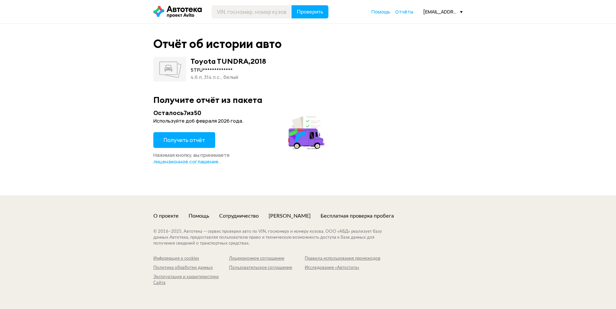
click at [177, 142] on span "Получить отчёт" at bounding box center [184, 140] width 41 height 7
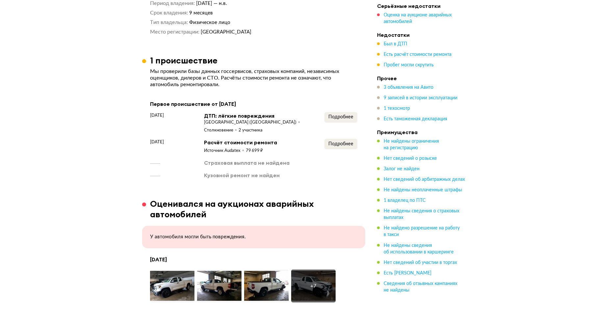
scroll to position [757, 0]
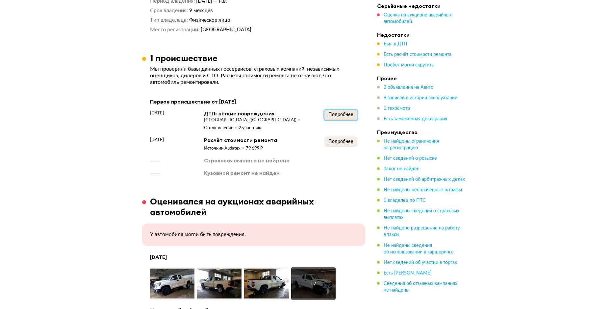
click at [345, 113] on span "Подробнее" at bounding box center [340, 115] width 25 height 5
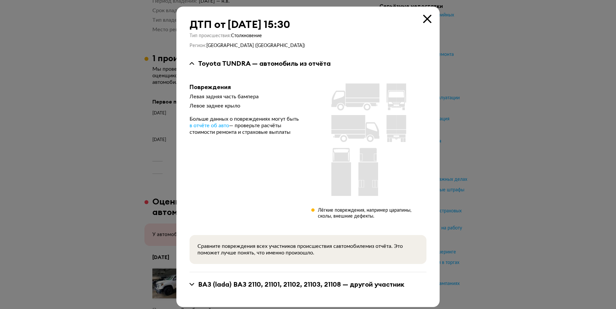
click at [100, 136] on div at bounding box center [308, 154] width 616 height 309
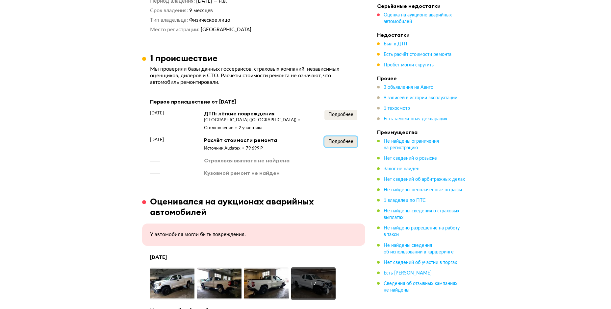
click at [334, 143] on span "Подробнее" at bounding box center [340, 142] width 25 height 5
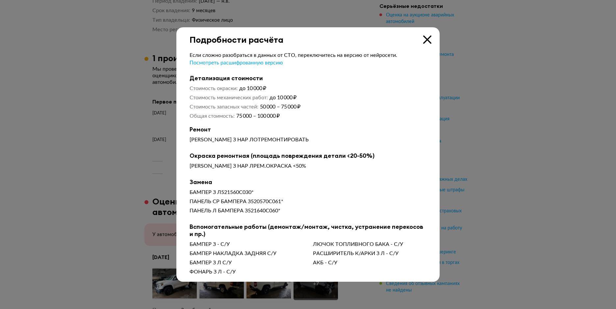
click at [114, 157] on div at bounding box center [308, 154] width 616 height 309
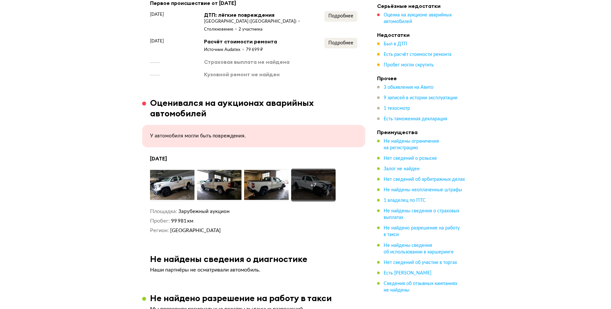
scroll to position [888, 0]
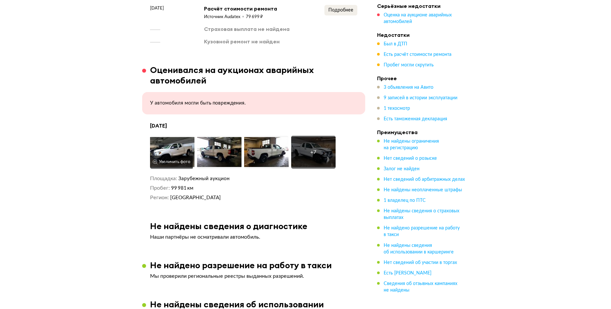
click at [170, 143] on img at bounding box center [172, 152] width 44 height 33
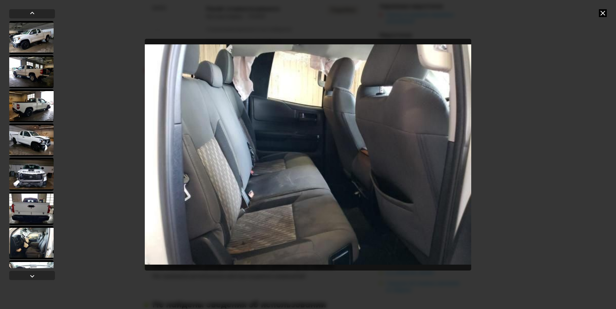
click at [605, 11] on icon at bounding box center [603, 13] width 8 height 8
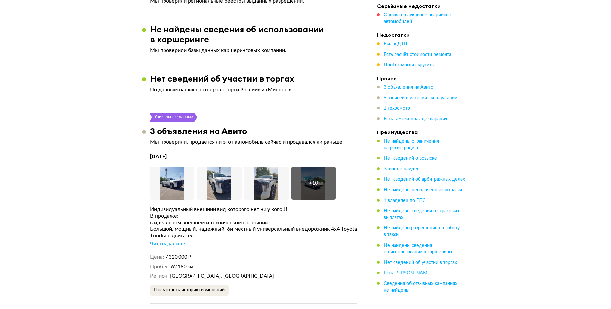
scroll to position [1218, 0]
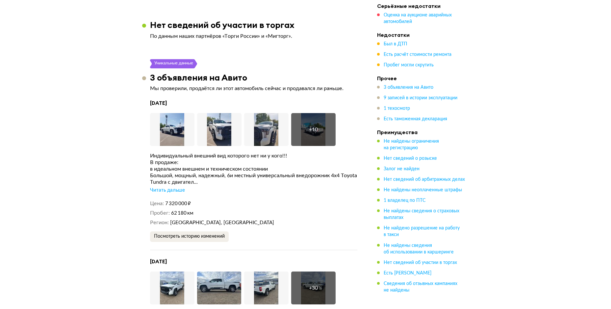
click at [172, 189] on div "Читать дальше" at bounding box center [167, 190] width 35 height 7
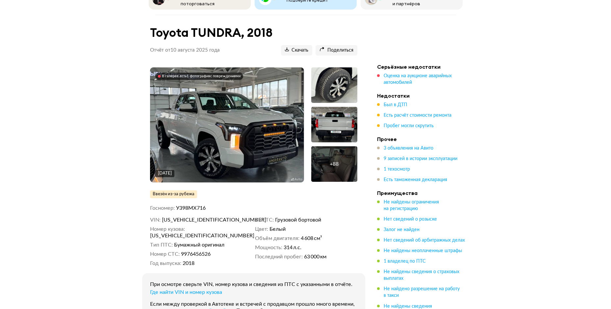
scroll to position [0, 0]
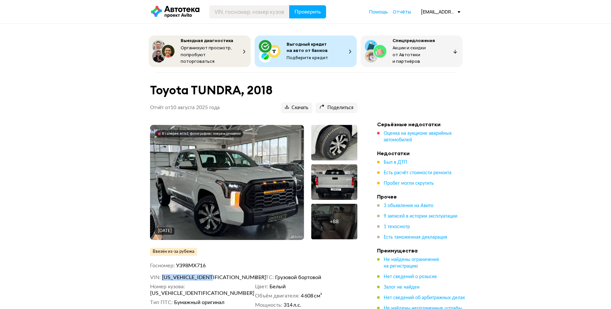
drag, startPoint x: 162, startPoint y: 274, endPoint x: 216, endPoint y: 277, distance: 53.7
click at [216, 277] on span "[US_VEHICLE_IDENTIFICATION_NUMBER]" at bounding box center [200, 277] width 76 height 7
copy span "[US_VEHICLE_IDENTIFICATION_NUMBER]"
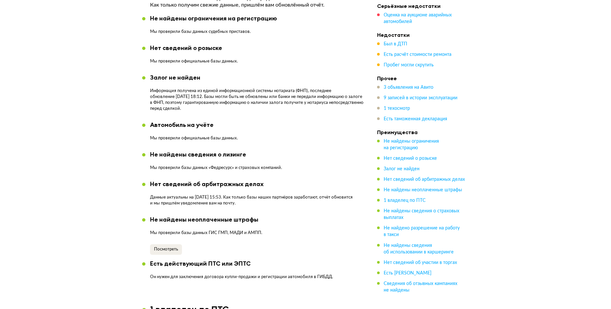
scroll to position [428, 0]
